Goal: Task Accomplishment & Management: Use online tool/utility

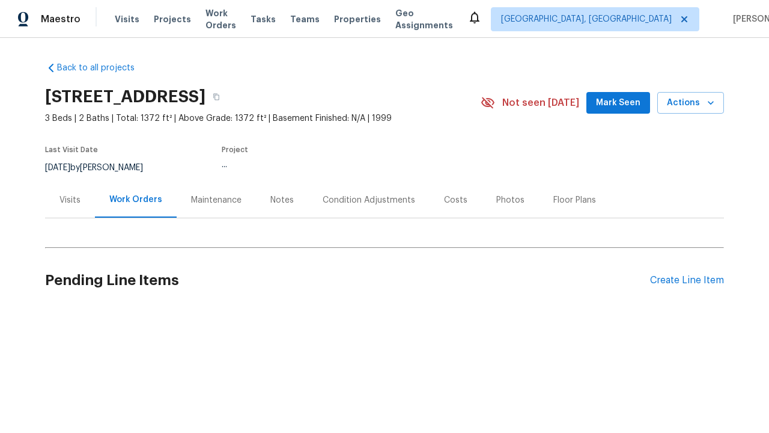
click at [687, 280] on div "Create Line Item" at bounding box center [687, 280] width 74 height 11
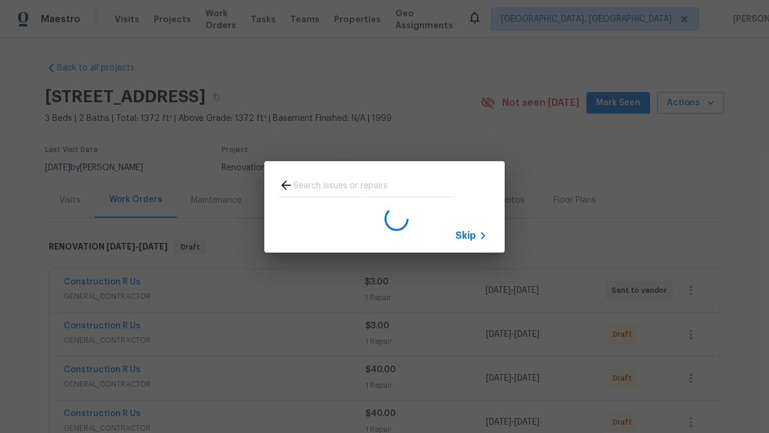
click at [466, 235] on span "Skip" at bounding box center [465, 236] width 20 height 12
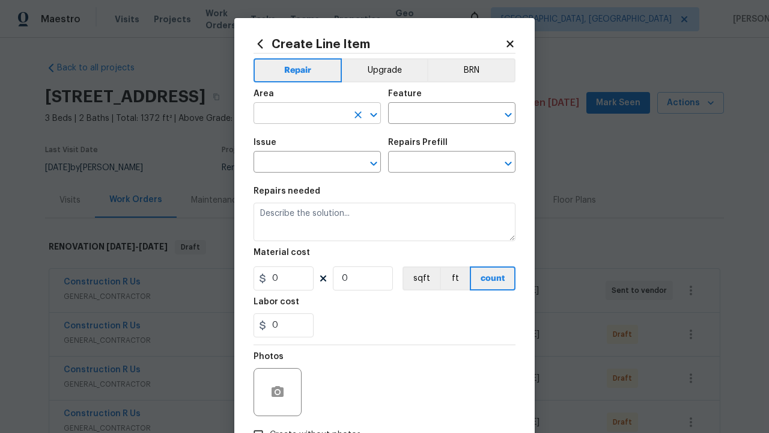
click at [300, 114] on input "text" at bounding box center [301, 114] width 94 height 19
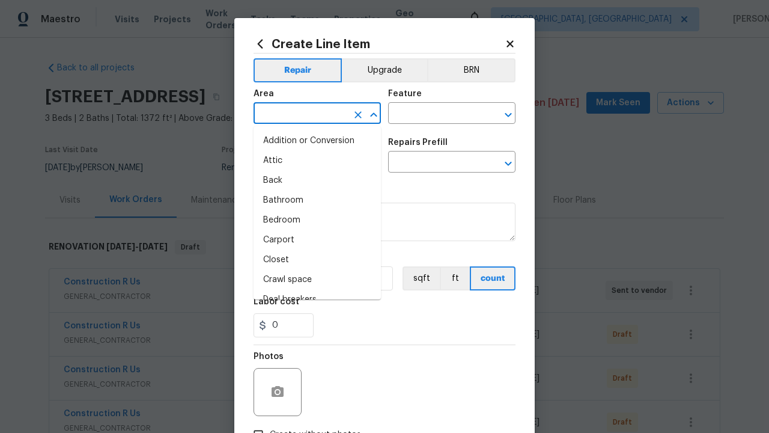
type input "Bedroom"
click at [317, 220] on li "Bedroom" at bounding box center [317, 220] width 127 height 20
type input "Bedroom"
click at [435, 114] on input "text" at bounding box center [435, 114] width 94 height 19
type input "Flooring"
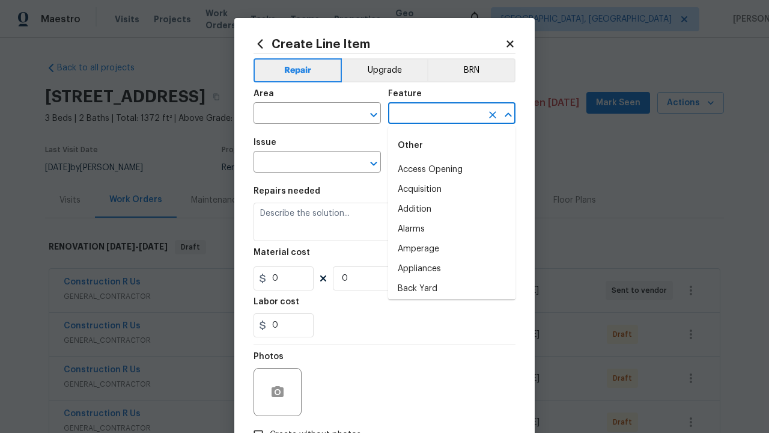
type input "Flooring"
click at [300, 163] on input "text" at bounding box center [301, 163] width 94 height 19
type input "Wallpaper"
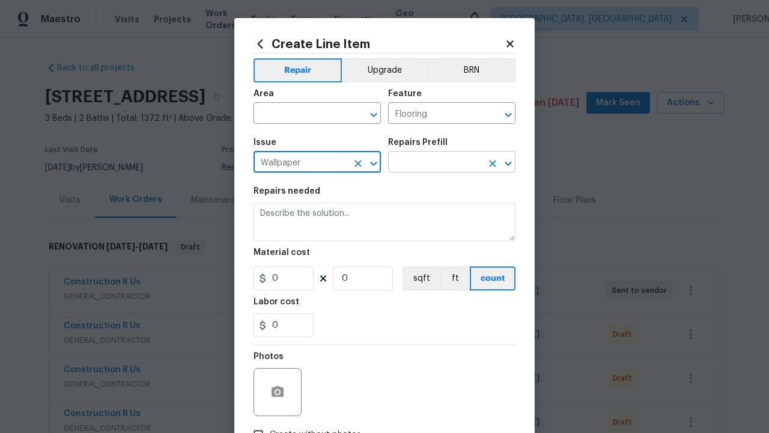
type input "Wallpaper"
click at [435, 163] on input "text" at bounding box center [435, 163] width 94 height 19
type input "Remove"
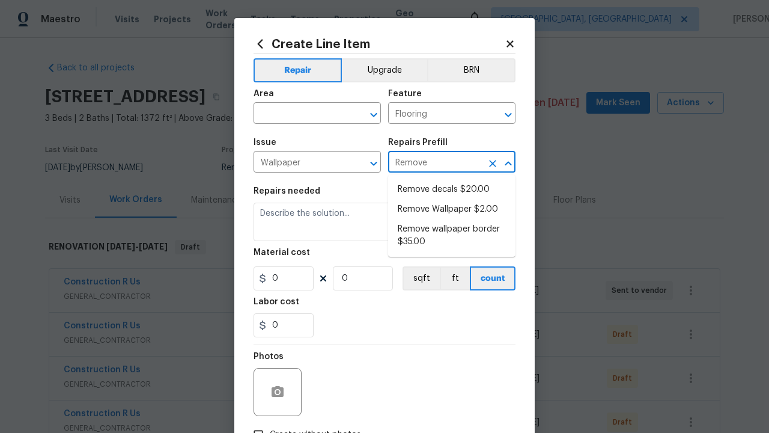
click at [452, 189] on li "Remove decals $20.00" at bounding box center [451, 190] width 127 height 20
type input "Walls and Ceiling"
type input "Remove decals $20.00"
type textarea "Remove decals from door/wall/ceiling"
type input "20"
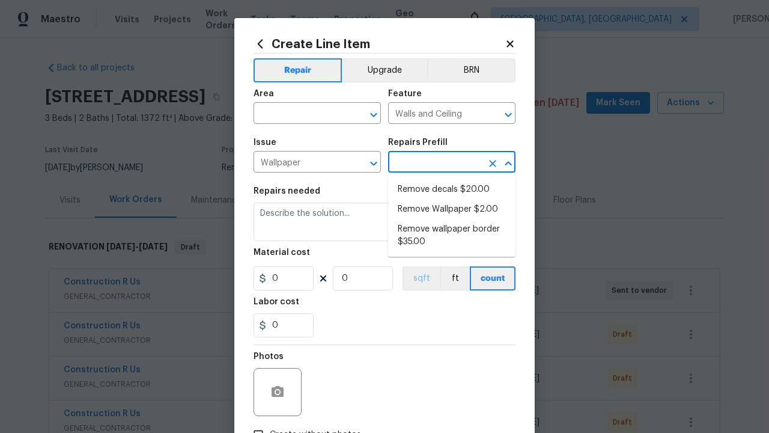
type input "1"
type input "Remove decals $20.00"
type input "2"
click at [420, 278] on button "sqft" at bounding box center [421, 278] width 37 height 24
click at [258, 423] on input "Create without photos" at bounding box center [258, 434] width 23 height 23
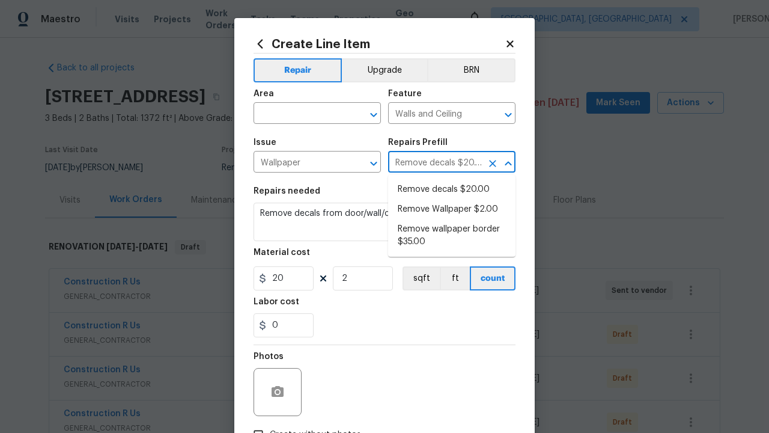
checkbox input "true"
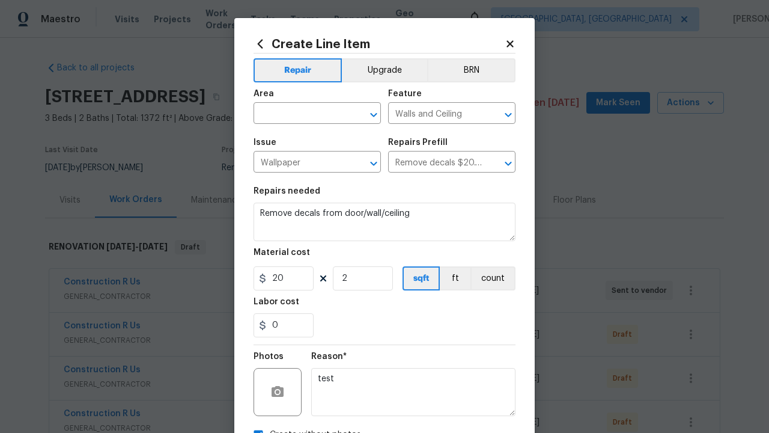
scroll to position [13, 0]
